Goal: Task Accomplishment & Management: Manage account settings

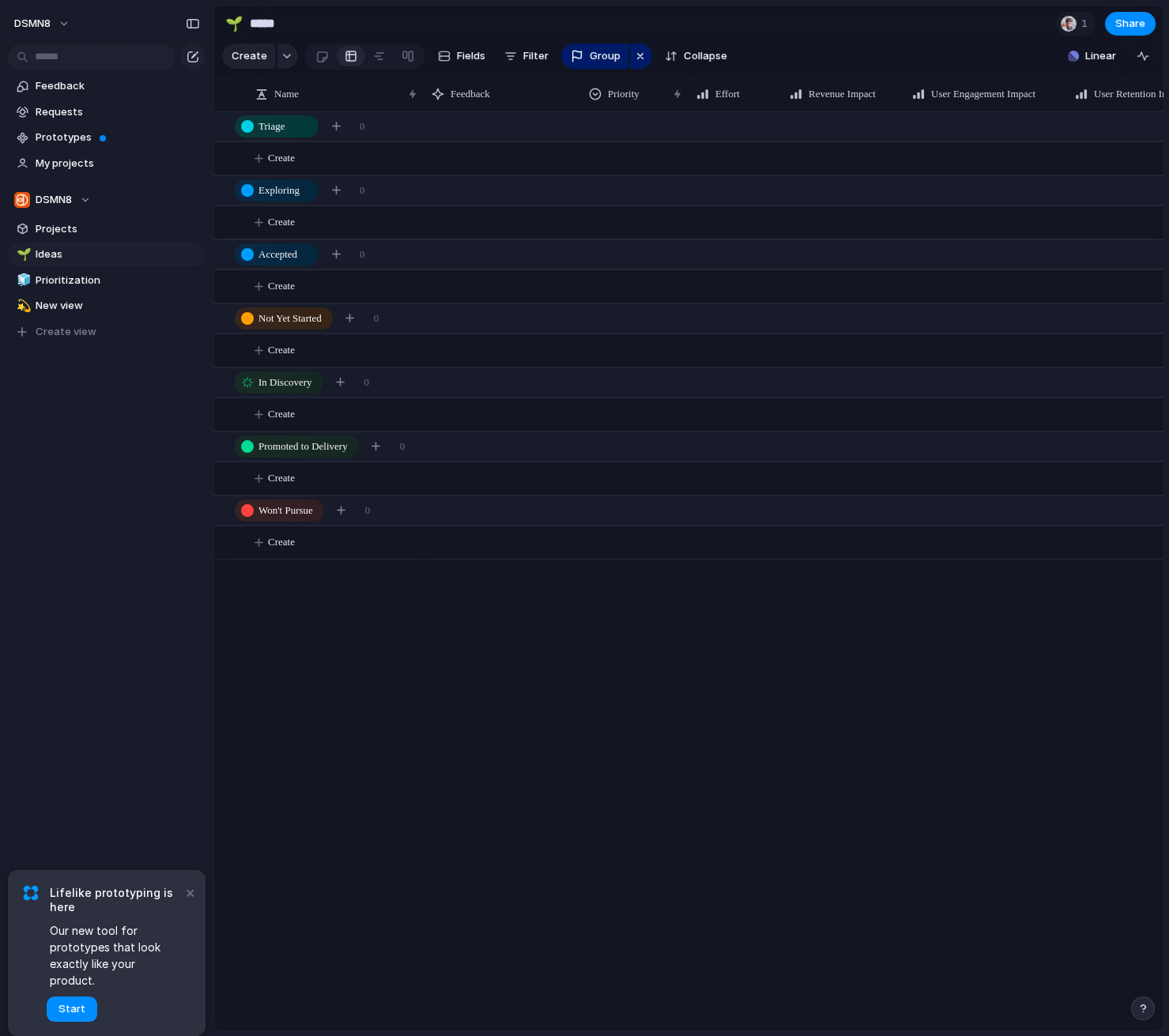
click at [186, 902] on button "×" at bounding box center [189, 892] width 19 height 19
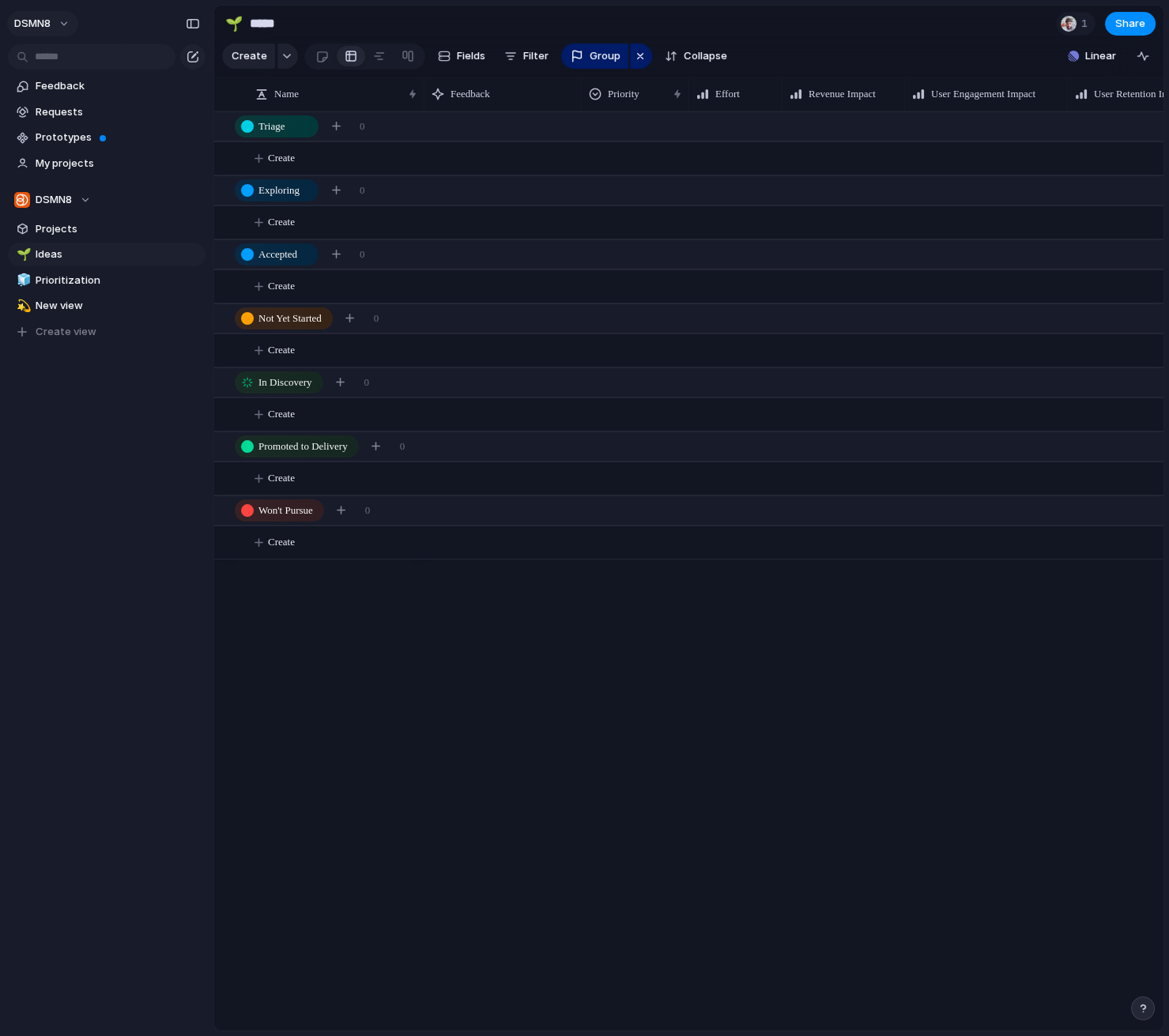
click at [51, 27] on button "DSMN8" at bounding box center [42, 23] width 71 height 25
click at [54, 61] on span "Settings" at bounding box center [58, 59] width 43 height 16
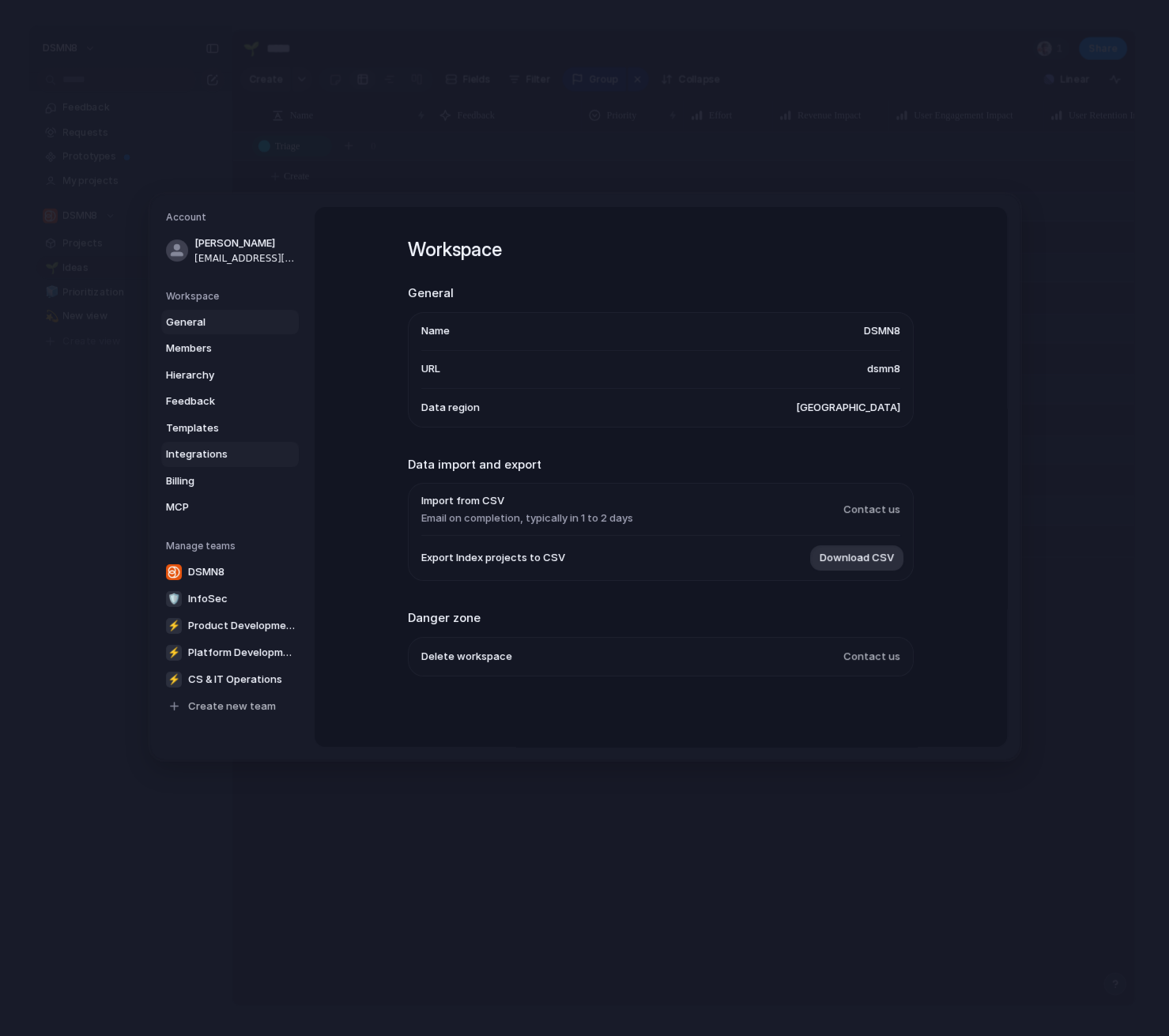
click at [224, 455] on span "Integrations" at bounding box center [216, 455] width 101 height 16
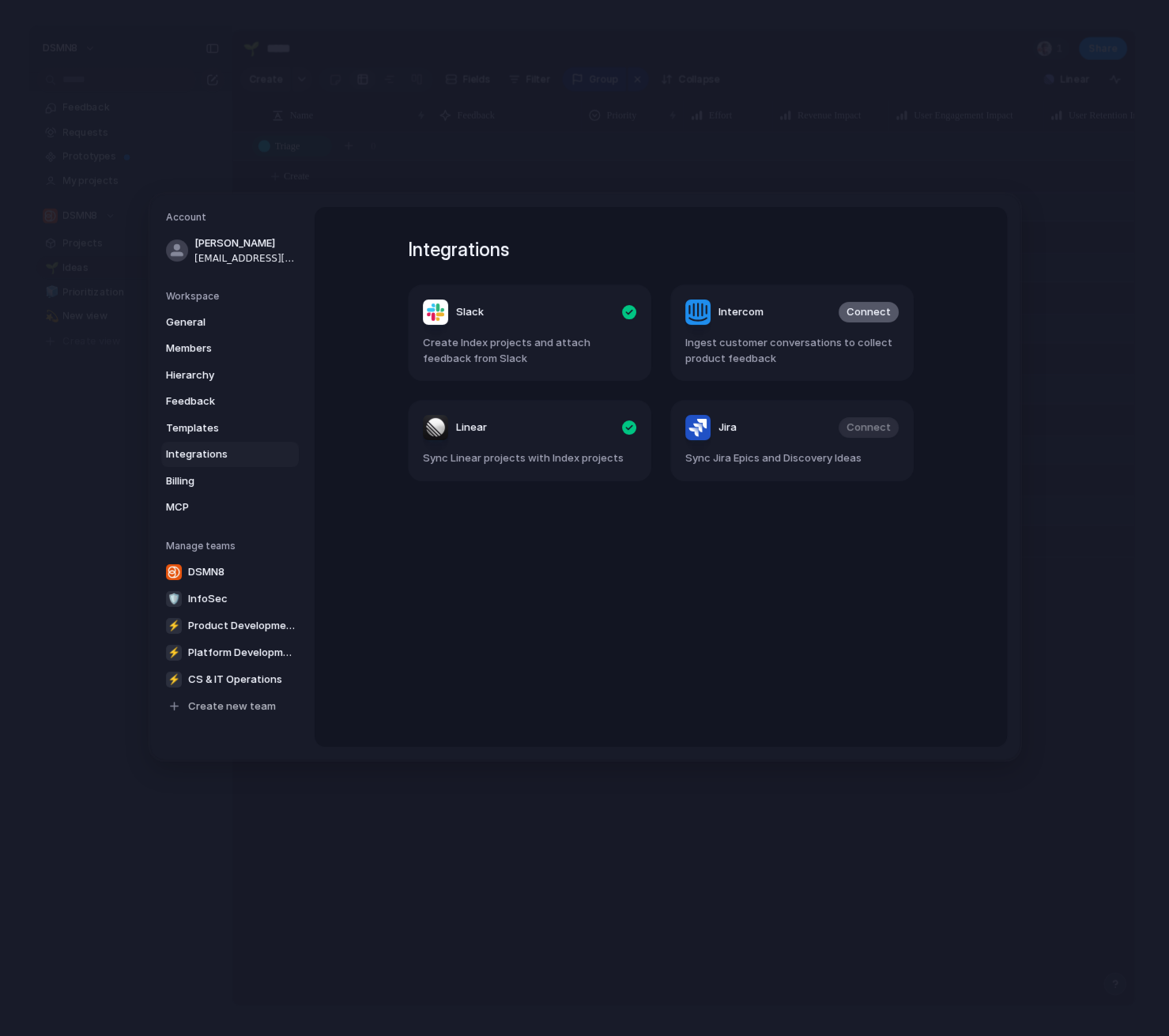
click at [880, 310] on span "Connect" at bounding box center [868, 312] width 44 height 16
